Goal: Task Accomplishment & Management: Manage account settings

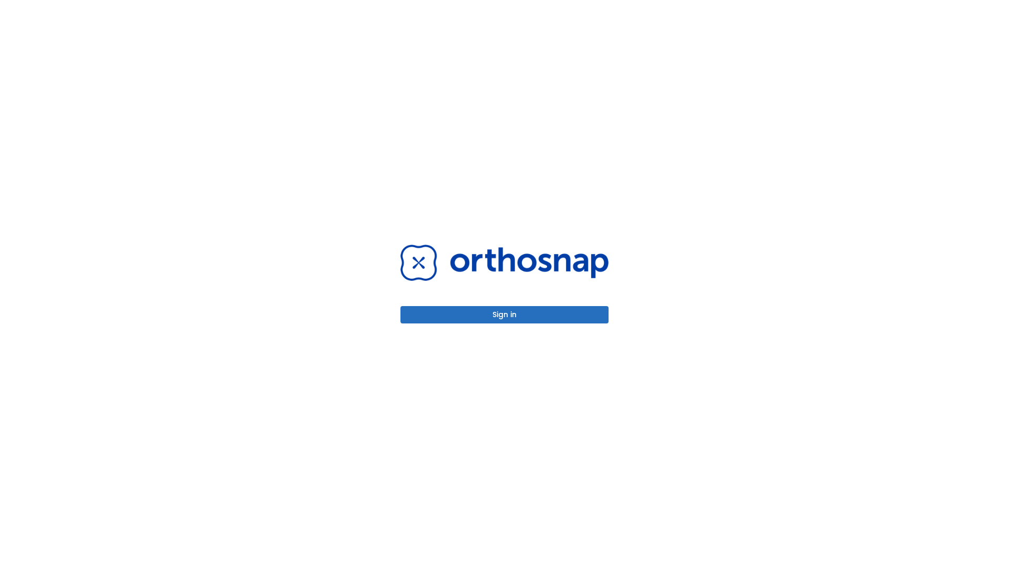
click at [505, 314] on button "Sign in" at bounding box center [504, 314] width 208 height 17
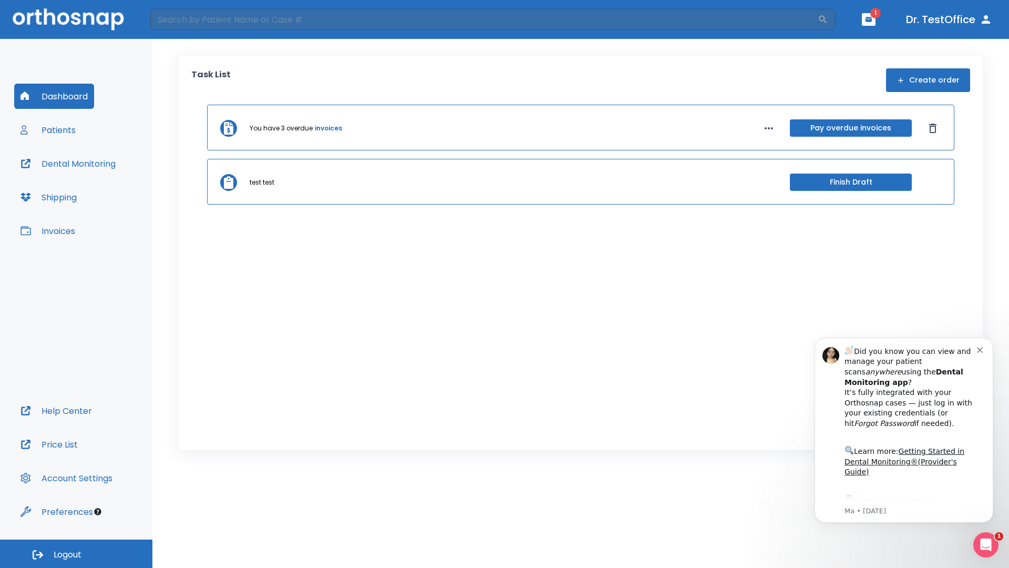
click at [76, 553] on span "Logout" at bounding box center [68, 555] width 28 height 12
